Goal: Task Accomplishment & Management: Complete application form

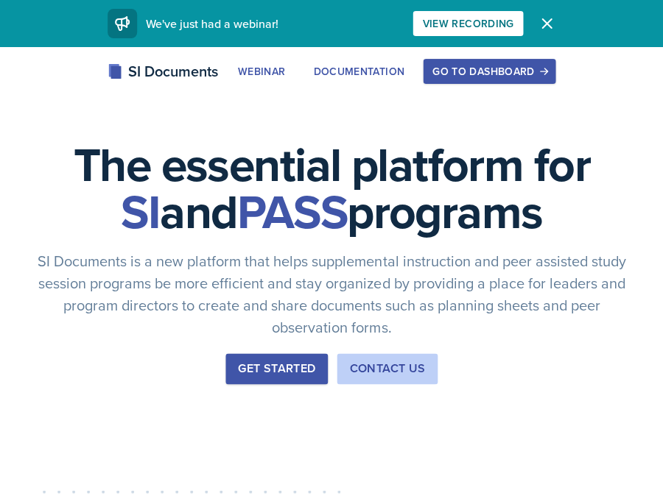
click at [515, 70] on div "Go to Dashboard" at bounding box center [488, 72] width 113 height 12
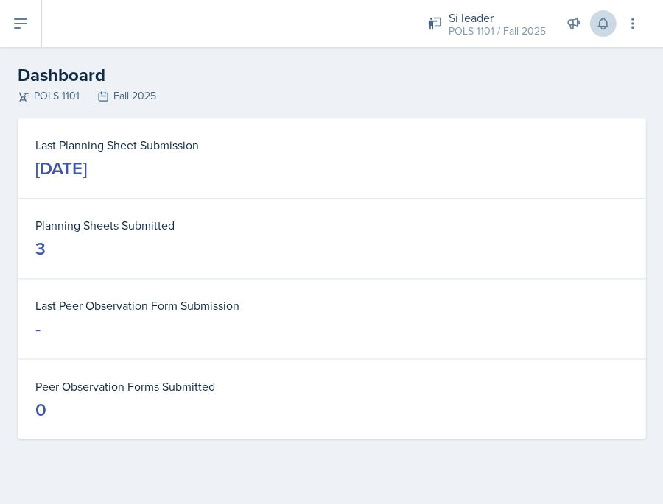
click at [608, 15] on button at bounding box center [602, 23] width 27 height 27
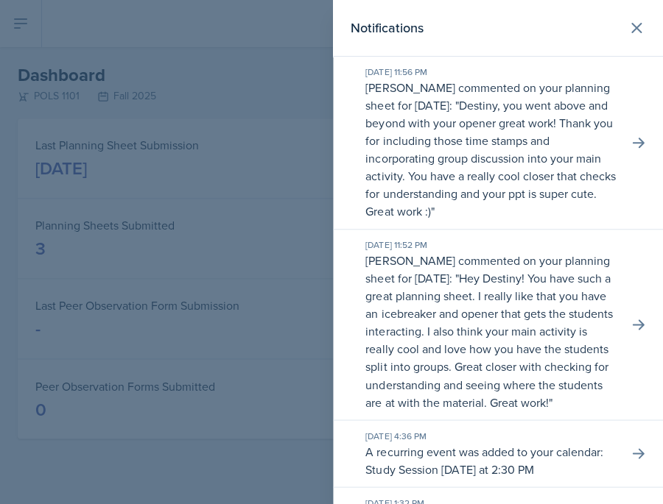
click at [601, 108] on p "Destiny, you went above and beyond with your opener great work! Thank you for i…" at bounding box center [490, 158] width 250 height 122
click at [627, 135] on button at bounding box center [637, 143] width 27 height 27
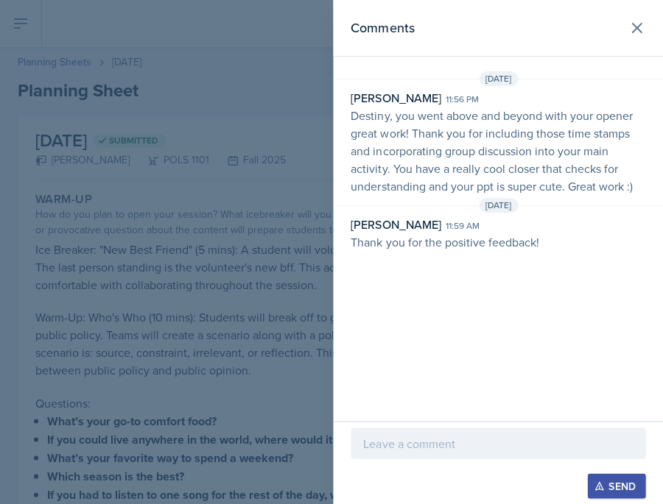
click at [261, 266] on div at bounding box center [331, 252] width 663 height 504
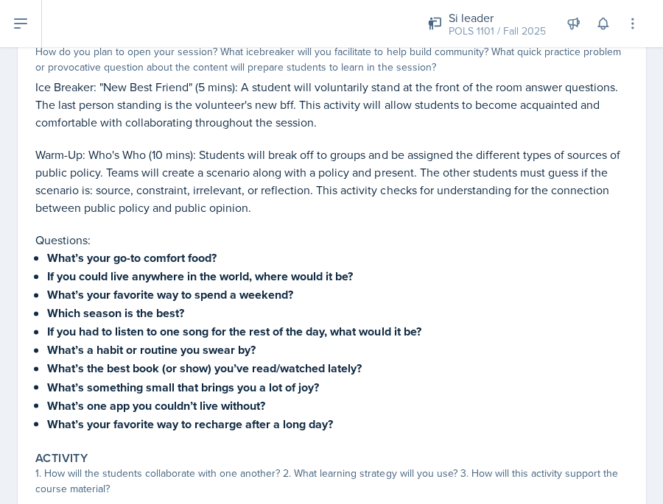
scroll to position [142, 0]
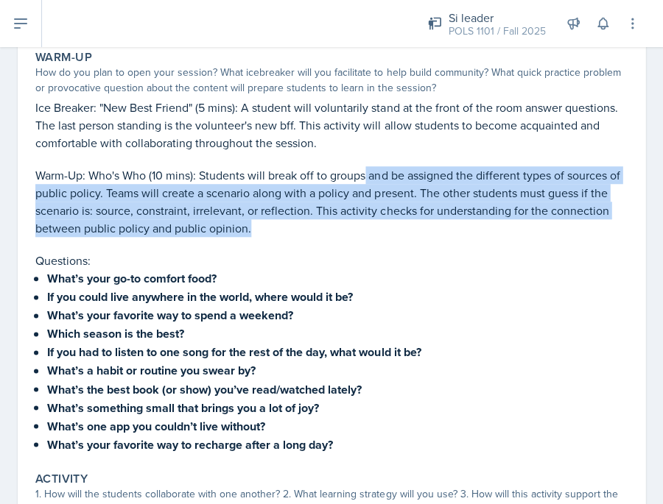
drag, startPoint x: 367, startPoint y: 166, endPoint x: 383, endPoint y: 226, distance: 62.3
click at [383, 230] on p "Warm-Up: Who's Who (10 mins): Students will break off to groups and be assigned…" at bounding box center [331, 201] width 592 height 71
click at [399, 180] on p "Warm-Up: Who's Who (10 mins): Students will break off to groups and be assigned…" at bounding box center [331, 201] width 592 height 71
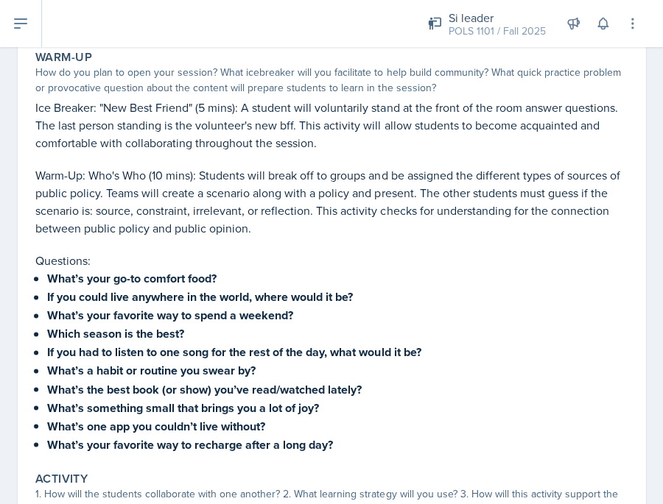
click at [411, 193] on p "Warm-Up: Who's Who (10 mins): Students will break off to groups and be assigned…" at bounding box center [331, 201] width 592 height 71
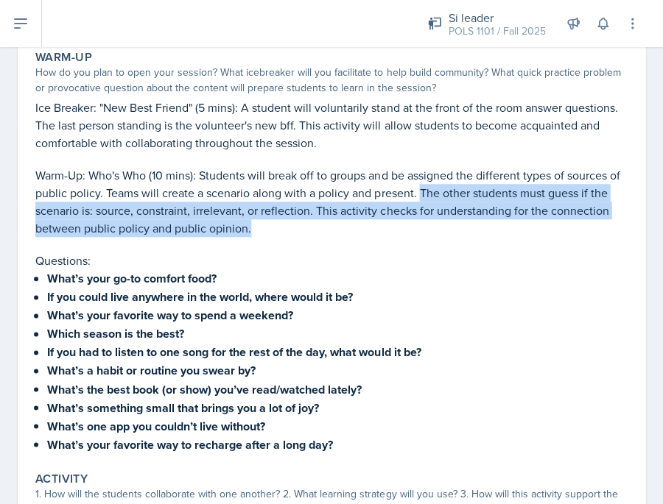
drag, startPoint x: 422, startPoint y: 181, endPoint x: 422, endPoint y: 226, distance: 44.9
click at [423, 226] on p "Warm-Up: Who's Who (10 mins): Students will break off to groups and be assigned…" at bounding box center [331, 201] width 592 height 71
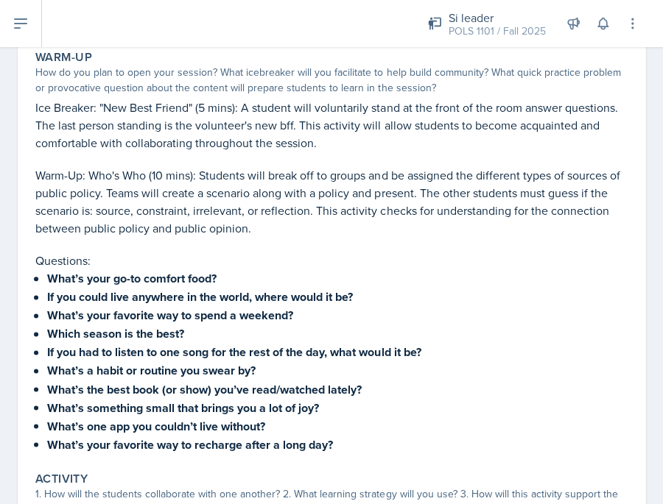
click at [420, 188] on p "Warm-Up: Who's Who (10 mins): Students will break off to groups and be assigned…" at bounding box center [331, 201] width 592 height 71
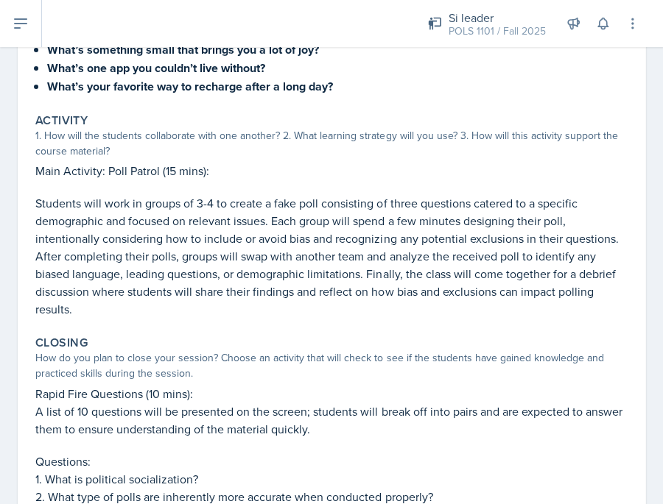
scroll to position [519, 0]
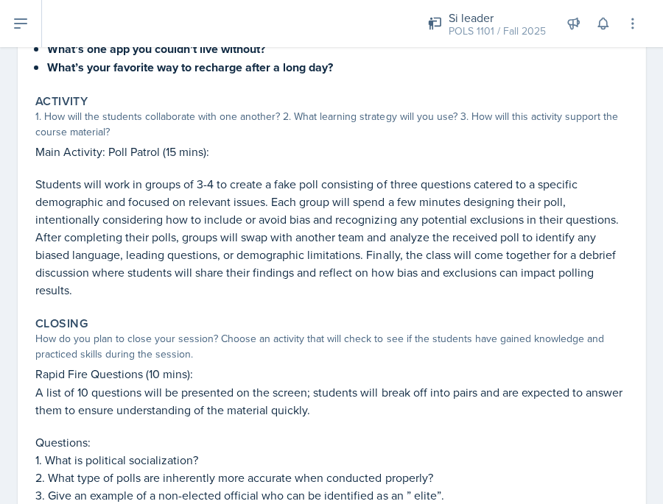
click at [32, 25] on button at bounding box center [21, 23] width 42 height 47
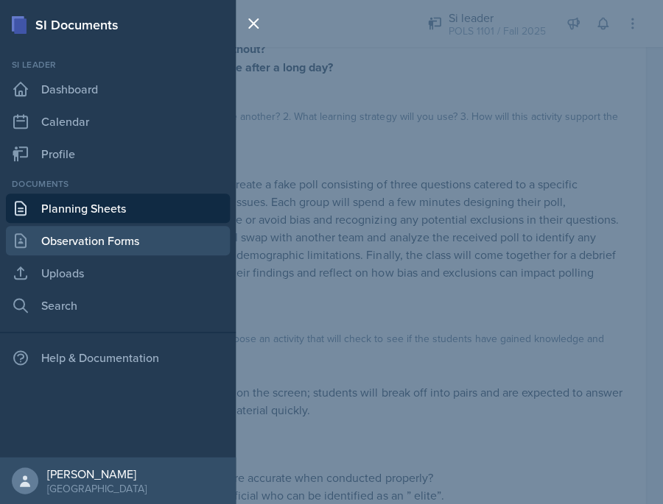
click at [82, 229] on link "Observation Forms" at bounding box center [118, 240] width 224 height 29
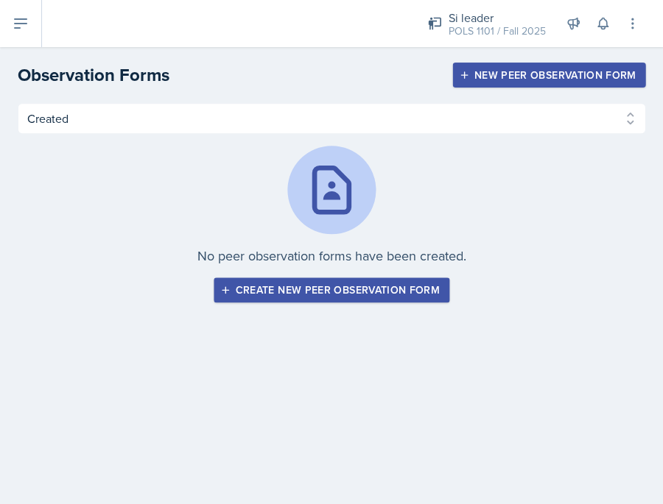
click at [247, 294] on div "Create new peer observation form" at bounding box center [331, 290] width 216 height 12
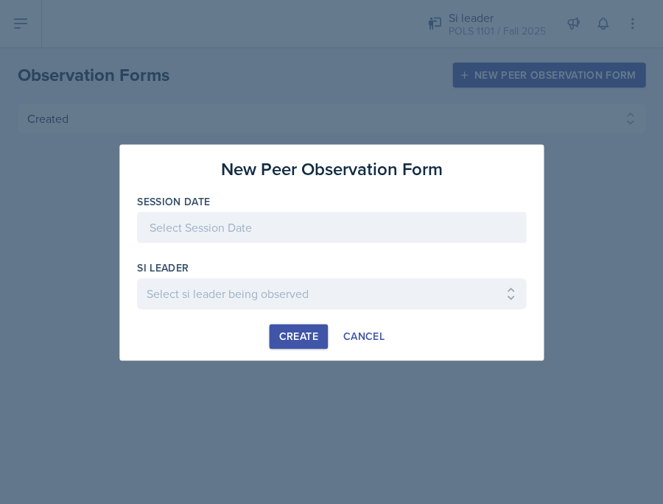
click at [230, 233] on div at bounding box center [331, 227] width 389 height 31
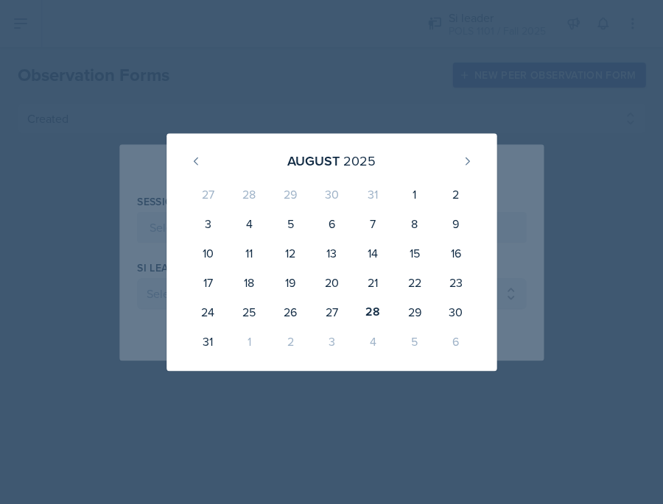
click at [138, 269] on div "[DATE] 27 28 29 30 31 1 2 3 4 5 6 7 8 9 10 11 12 13 14 15 16 17 18 19 20 21 22 …" at bounding box center [331, 252] width 424 height 238
click at [300, 75] on div at bounding box center [331, 252] width 663 height 504
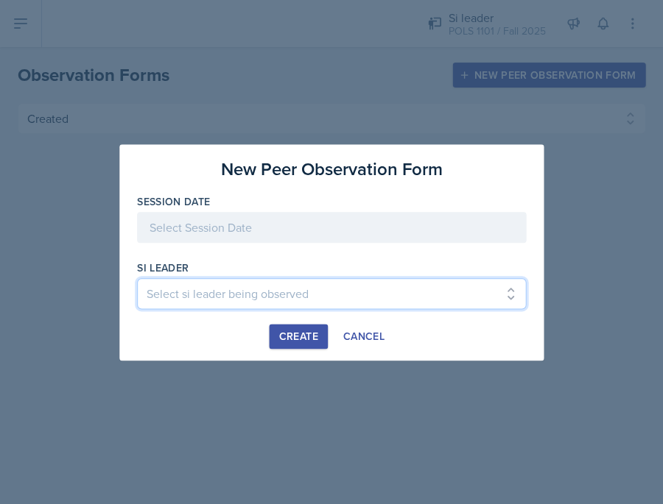
select select "9d1b4da9-205f-40f6-96b1-7a58a51ee78d"
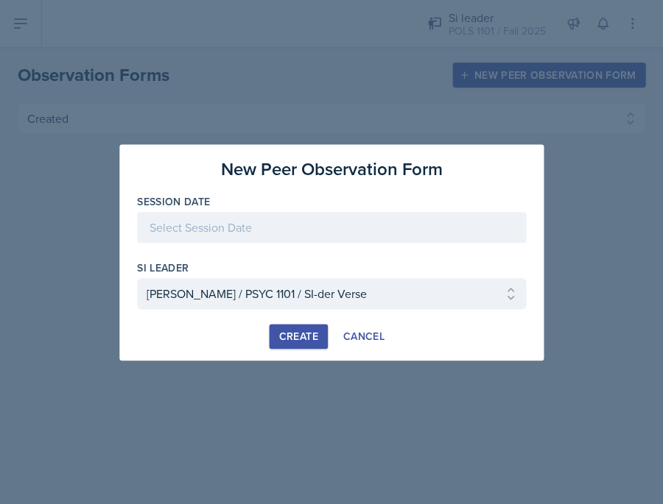
click at [288, 230] on div at bounding box center [331, 227] width 389 height 31
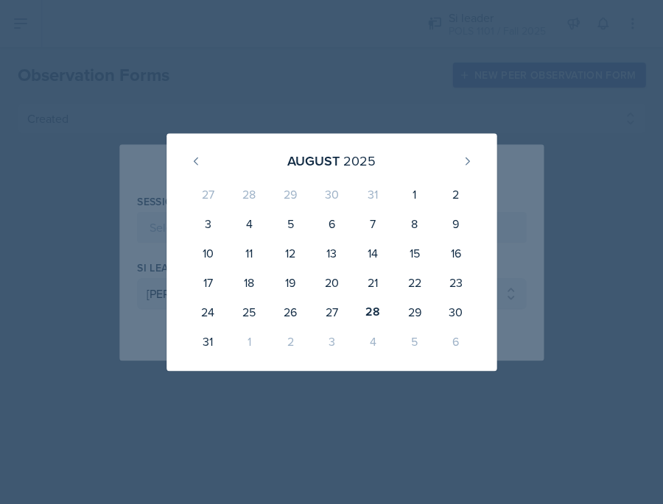
click at [403, 113] on div at bounding box center [331, 252] width 663 height 504
